Goal: Find specific page/section: Find specific page/section

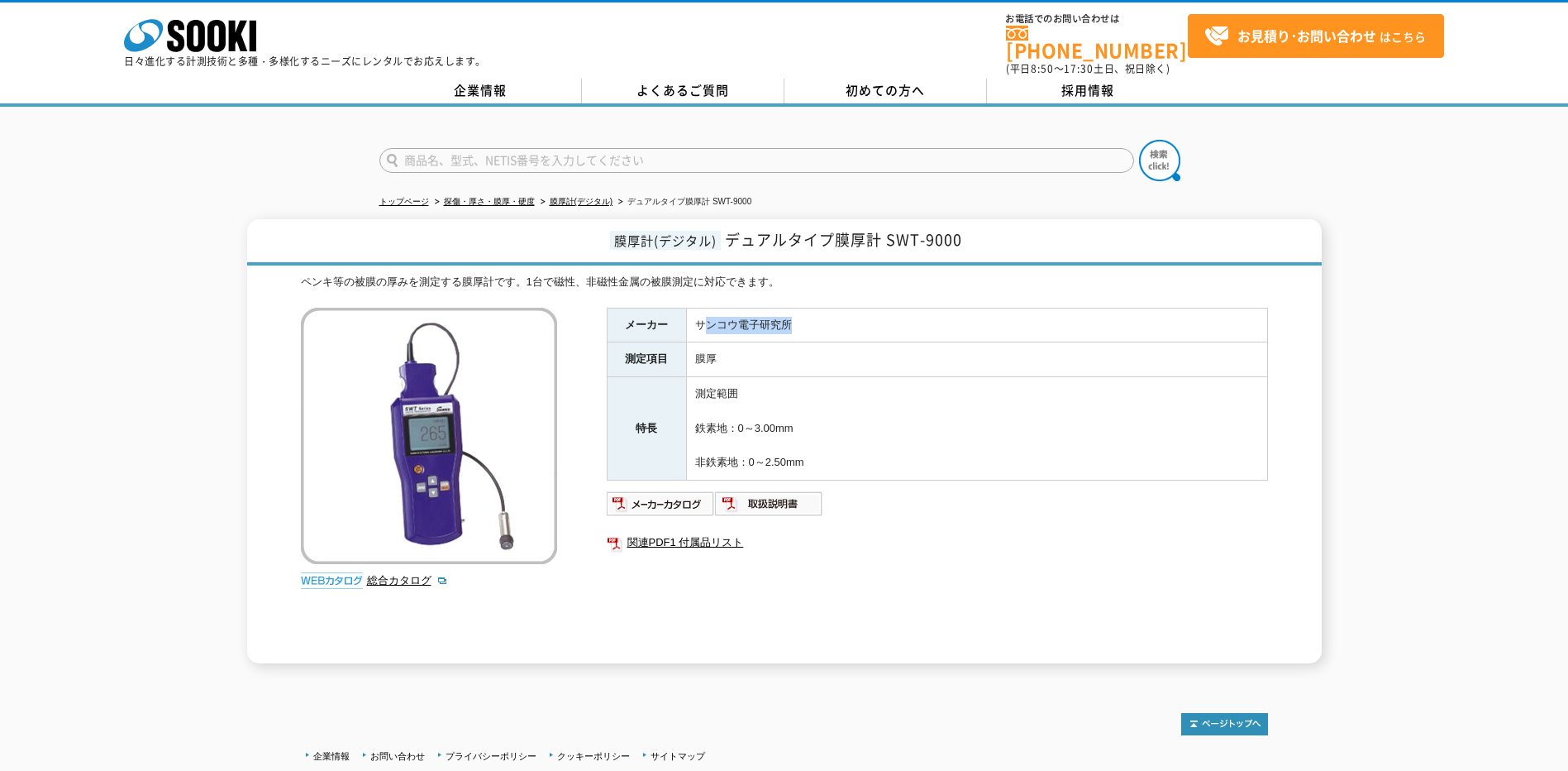
click at [817, 316] on td "サンコウ電子研究所" at bounding box center [977, 324] width 581 height 34
drag, startPoint x: 817, startPoint y: 316, endPoint x: 743, endPoint y: 316, distance: 74.0
click at [743, 316] on td "サンコウ電子研究所" at bounding box center [977, 324] width 581 height 34
drag, startPoint x: 694, startPoint y: 314, endPoint x: 809, endPoint y: 317, distance: 115.0
click at [809, 317] on td "サンコウ電子研究所" at bounding box center [977, 324] width 581 height 34
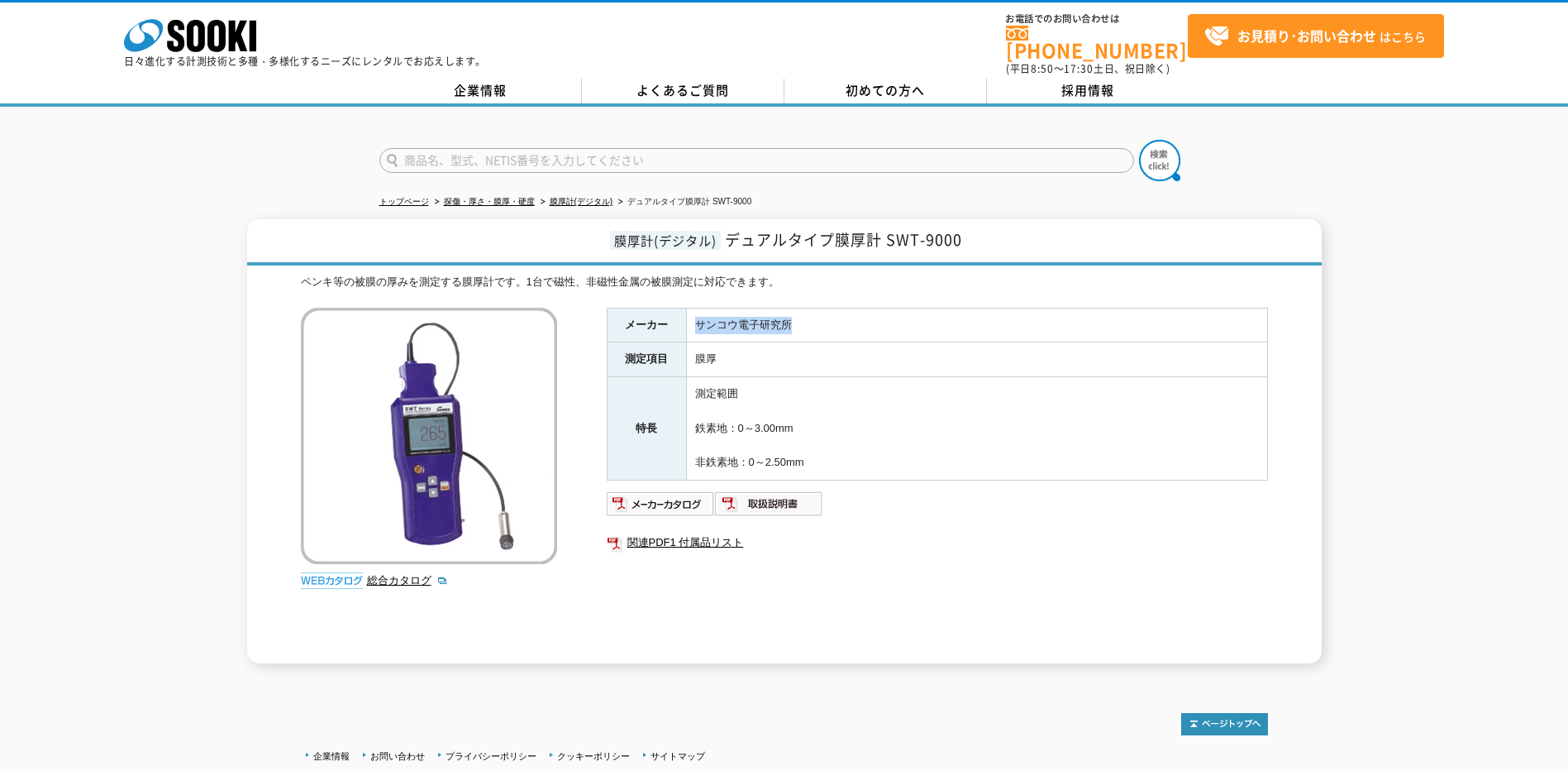
copy td "サンコウ電子研究所"
click at [773, 381] on td "測定範囲 鉄素地：0～3.00mm 非鉄素地：0～2.50mm" at bounding box center [977, 428] width 581 height 103
drag, startPoint x: 728, startPoint y: 222, endPoint x: 975, endPoint y: 229, distance: 247.1
click at [975, 229] on h1 "膜厚計(デジタル) デュアルタイプ膜厚計 SWT-9000" at bounding box center [785, 242] width 1075 height 47
copy span "デュアルタイプ膜厚計 SWT-9000"
